Goal: Information Seeking & Learning: Compare options

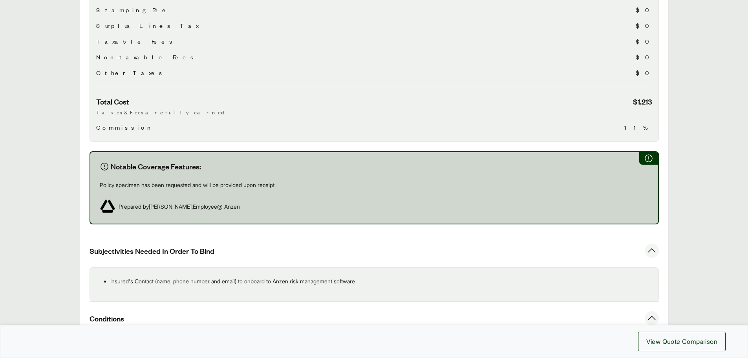
scroll to position [273, 0]
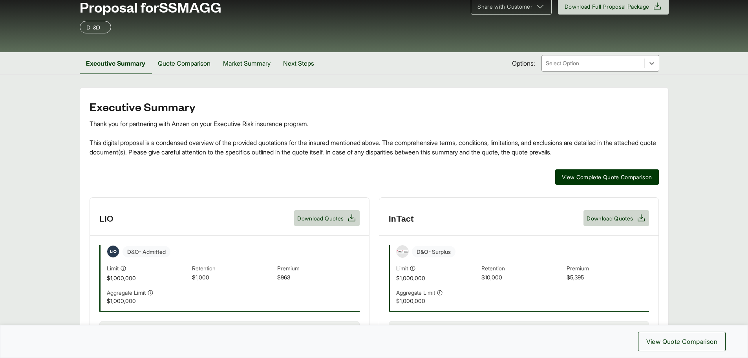
scroll to position [157, 0]
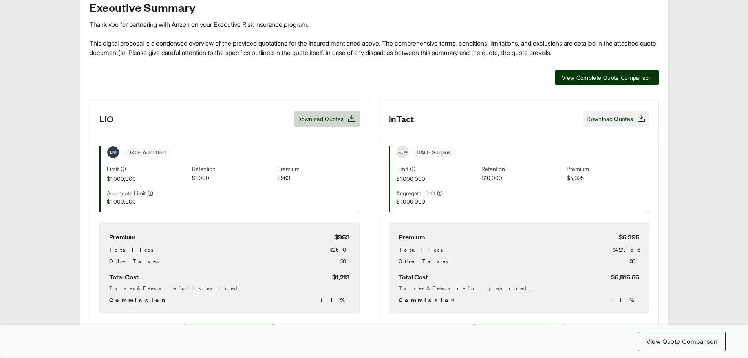
click at [642, 119] on icon at bounding box center [640, 118] width 9 height 9
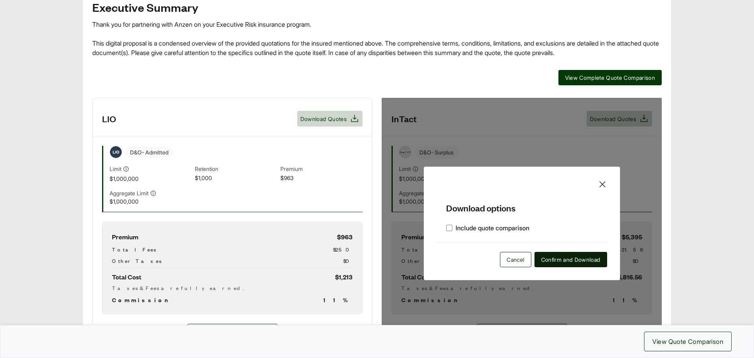
click at [560, 257] on span "Confirm and Download" at bounding box center [570, 259] width 59 height 8
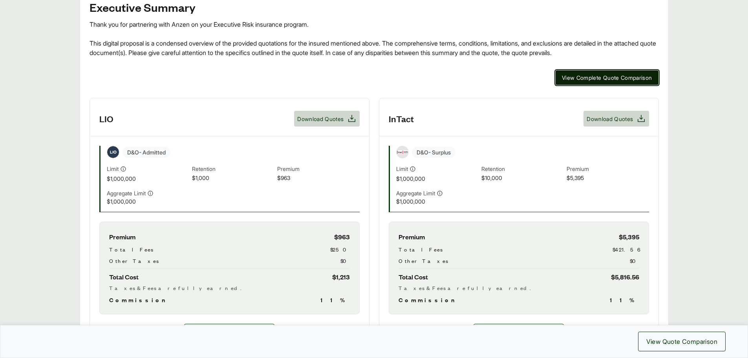
click at [590, 78] on span "View Complete Quote Comparison" at bounding box center [607, 77] width 90 height 8
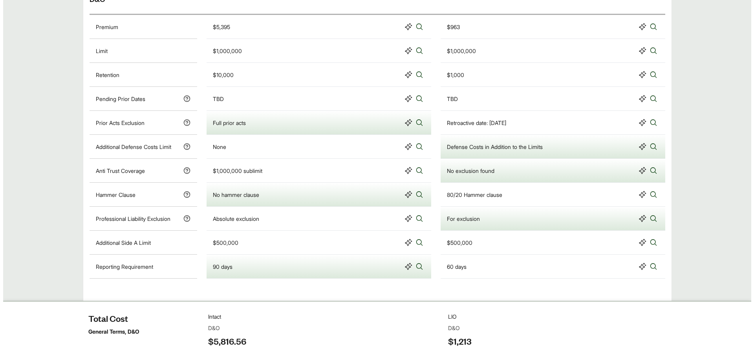
scroll to position [353, 0]
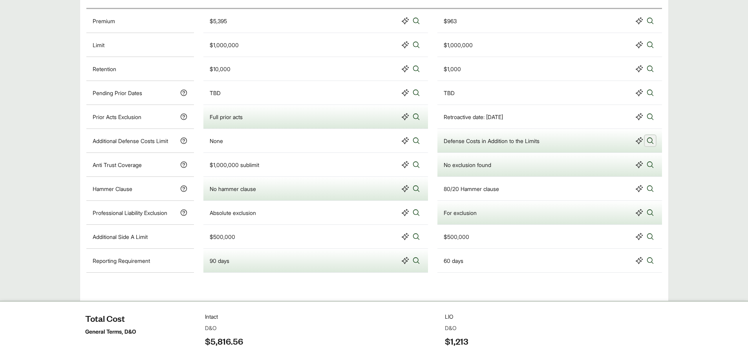
click at [649, 144] on icon at bounding box center [650, 141] width 8 height 8
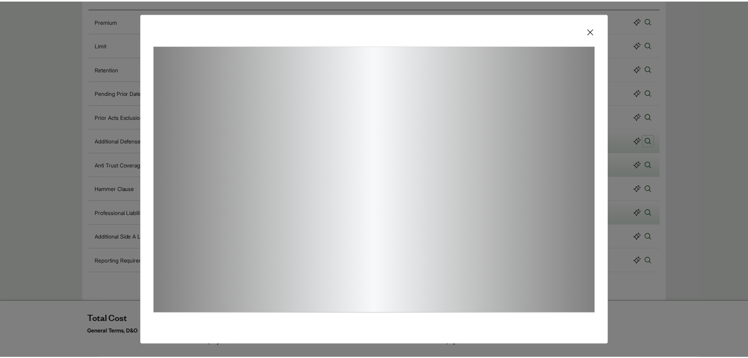
scroll to position [5, 0]
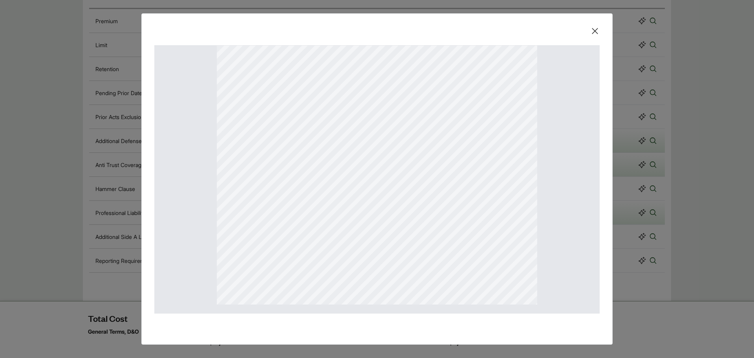
click at [593, 28] on icon at bounding box center [594, 30] width 9 height 9
